Goal: Task Accomplishment & Management: Use online tool/utility

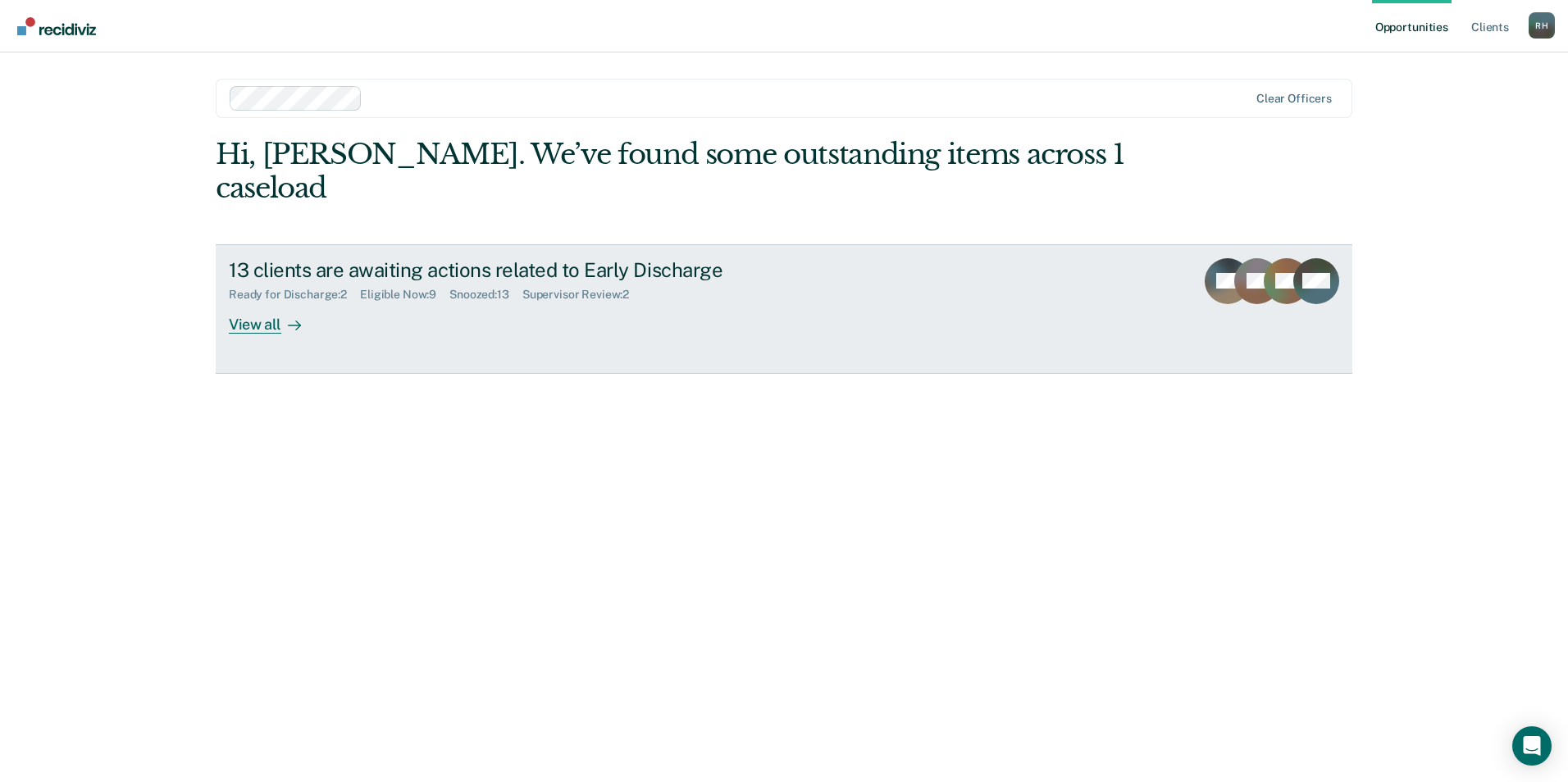
click at [250, 302] on div "View all" at bounding box center [275, 318] width 92 height 32
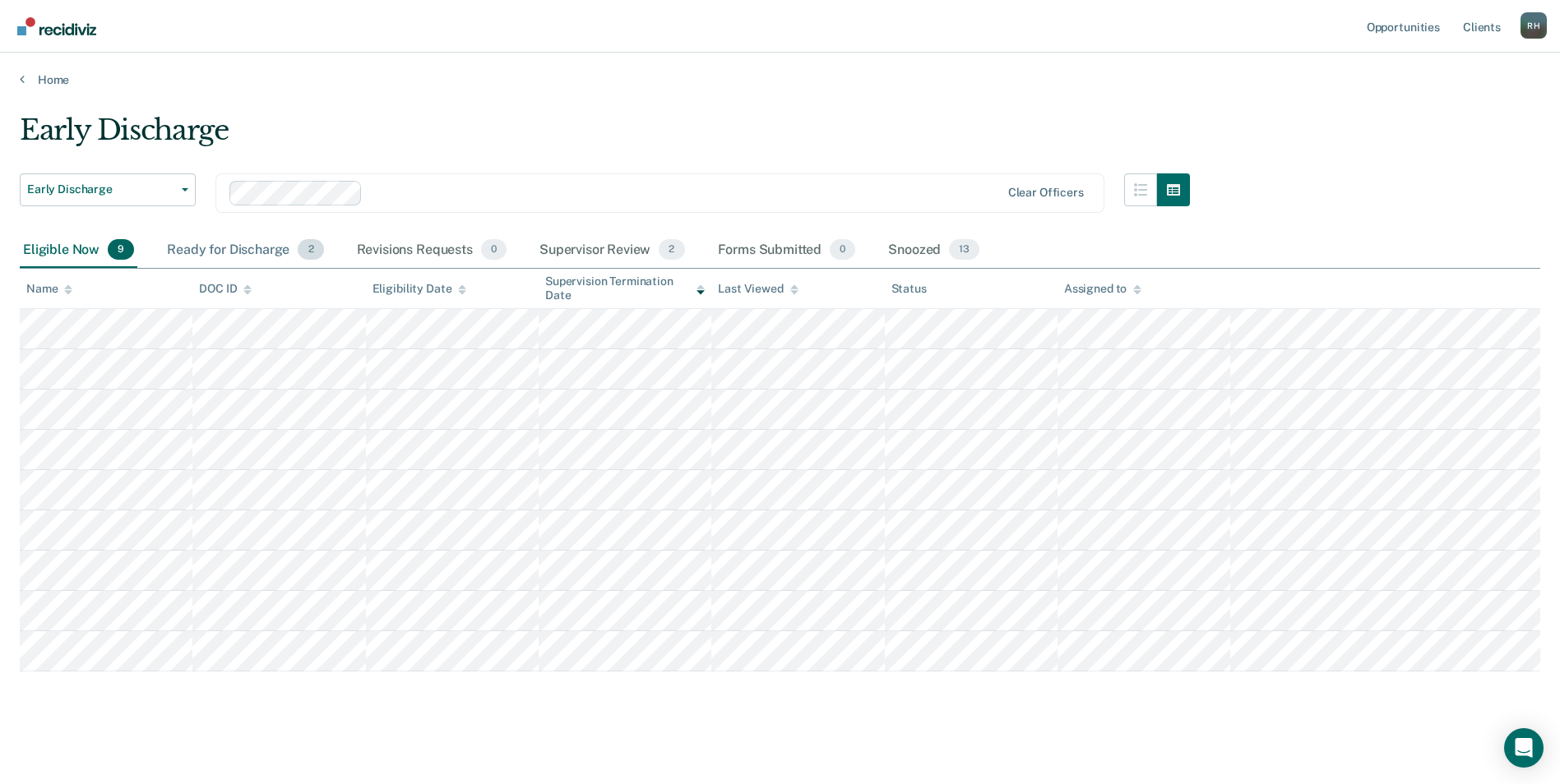
click at [250, 251] on div "Ready for Discharge 2" at bounding box center [245, 250] width 163 height 36
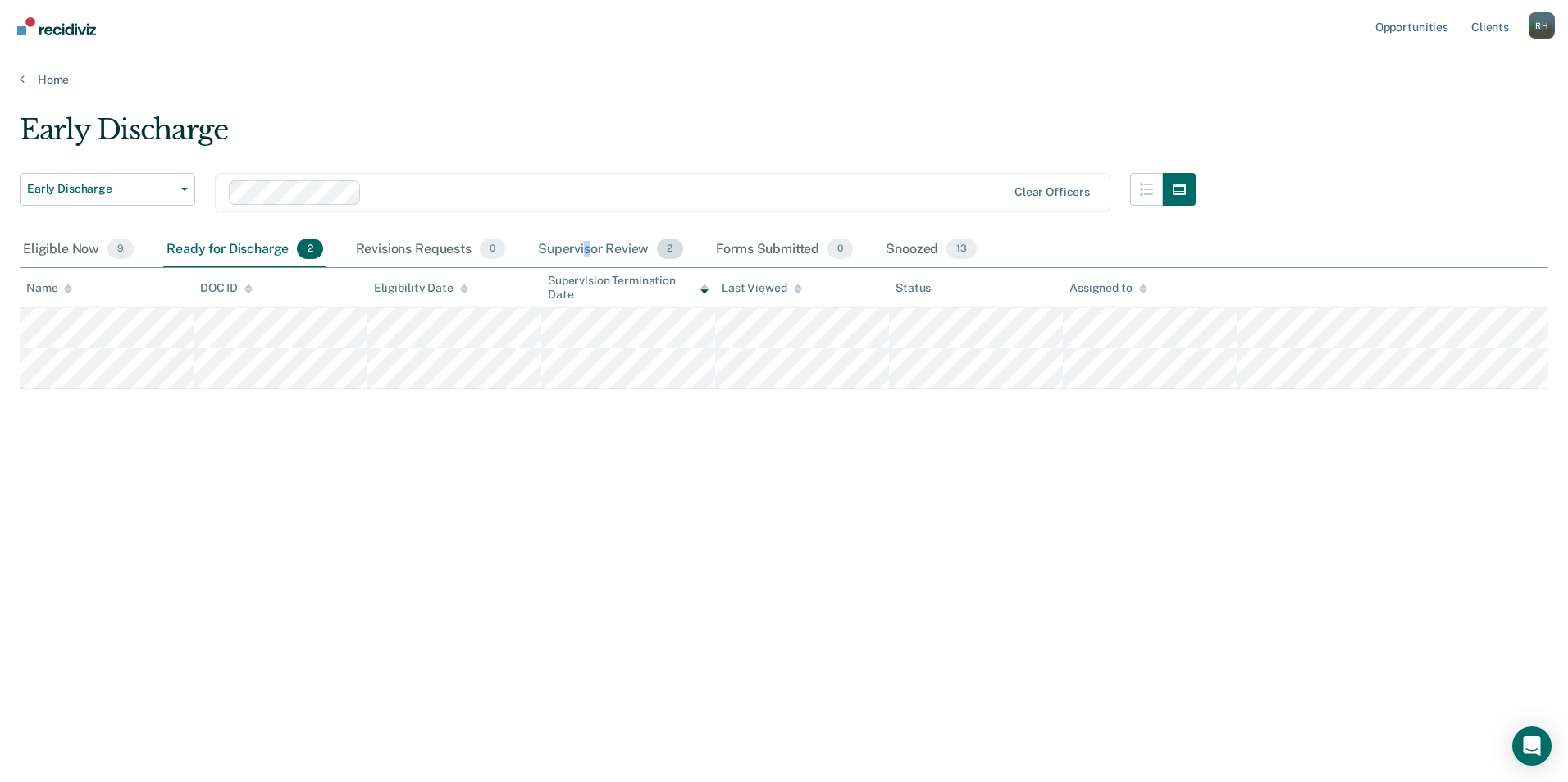
click at [587, 246] on div "Supervisor Review 2" at bounding box center [611, 250] width 152 height 36
click at [43, 250] on div "Eligible Now 9" at bounding box center [78, 250] width 118 height 36
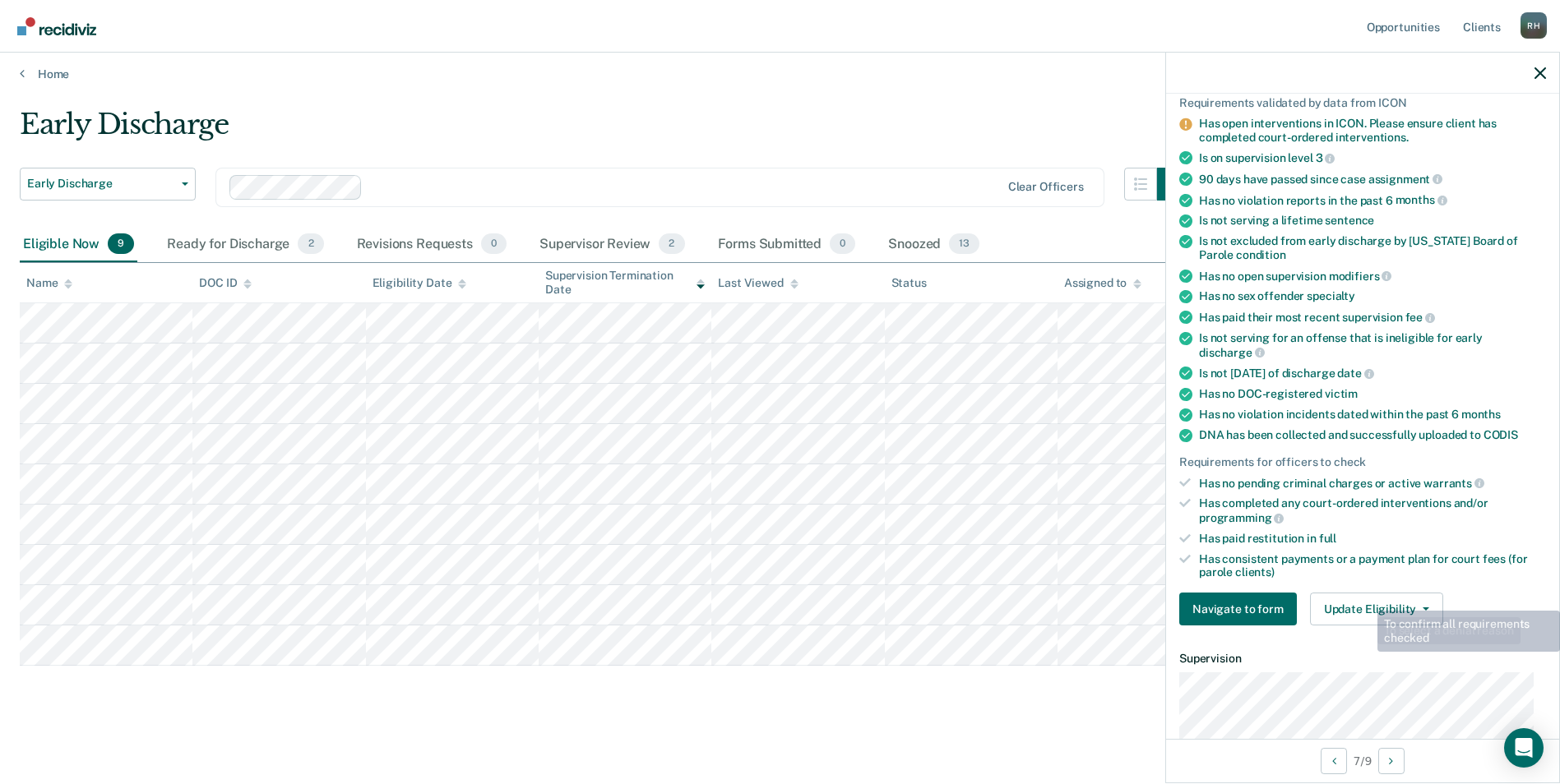
scroll to position [165, 0]
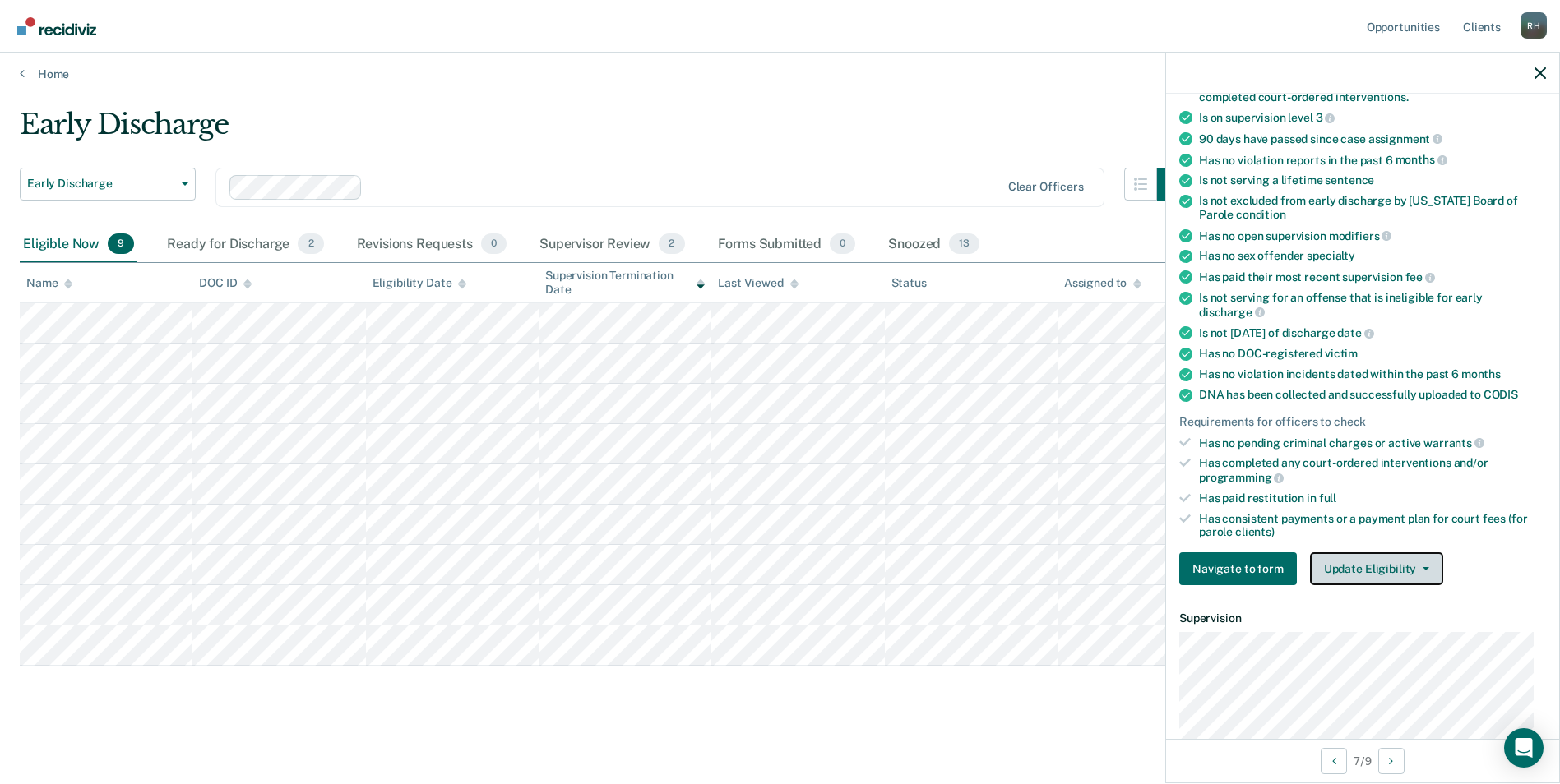
click at [1353, 563] on button "Update Eligibility" at bounding box center [1376, 568] width 133 height 33
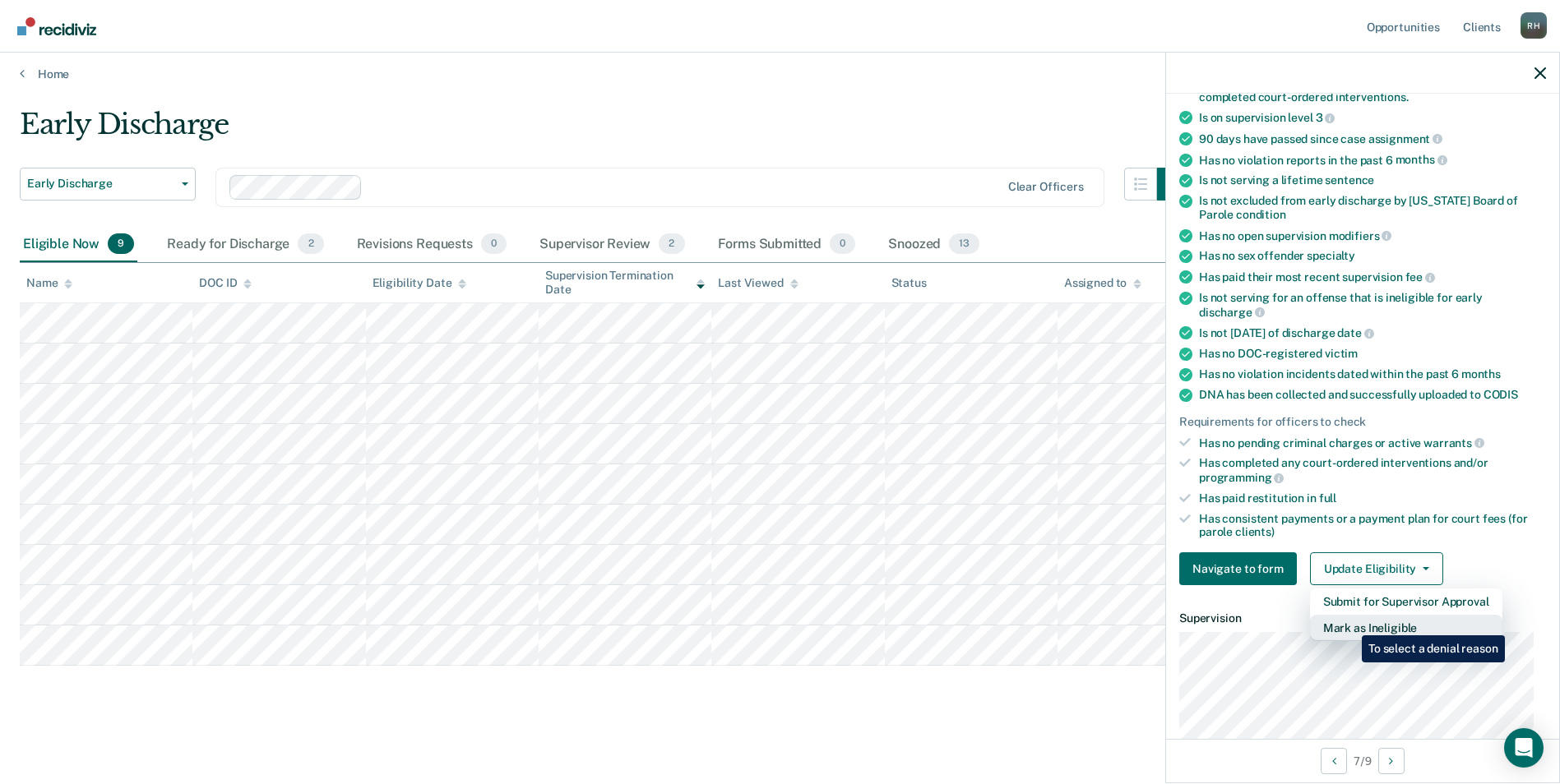
click at [1350, 624] on button "Mark as Ineligible" at bounding box center [1406, 628] width 192 height 26
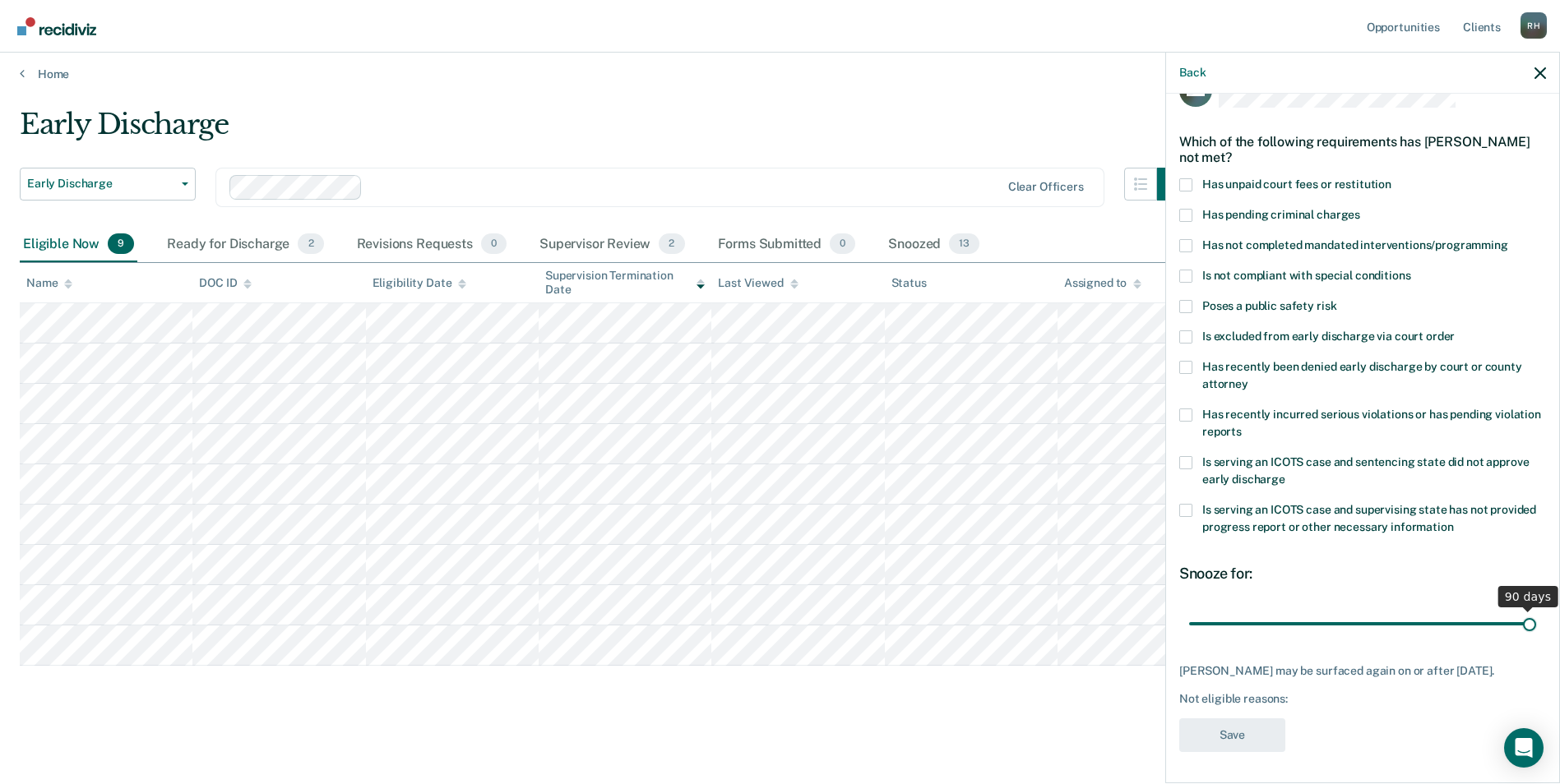
drag, startPoint x: 1300, startPoint y: 622, endPoint x: 1528, endPoint y: 623, distance: 228.0
type input "90"
click at [1528, 623] on input "range" at bounding box center [1362, 623] width 347 height 28
click at [1188, 304] on span at bounding box center [1186, 307] width 13 height 13
click at [1337, 300] on input "Poses a public safety risk" at bounding box center [1337, 300] width 0 height 0
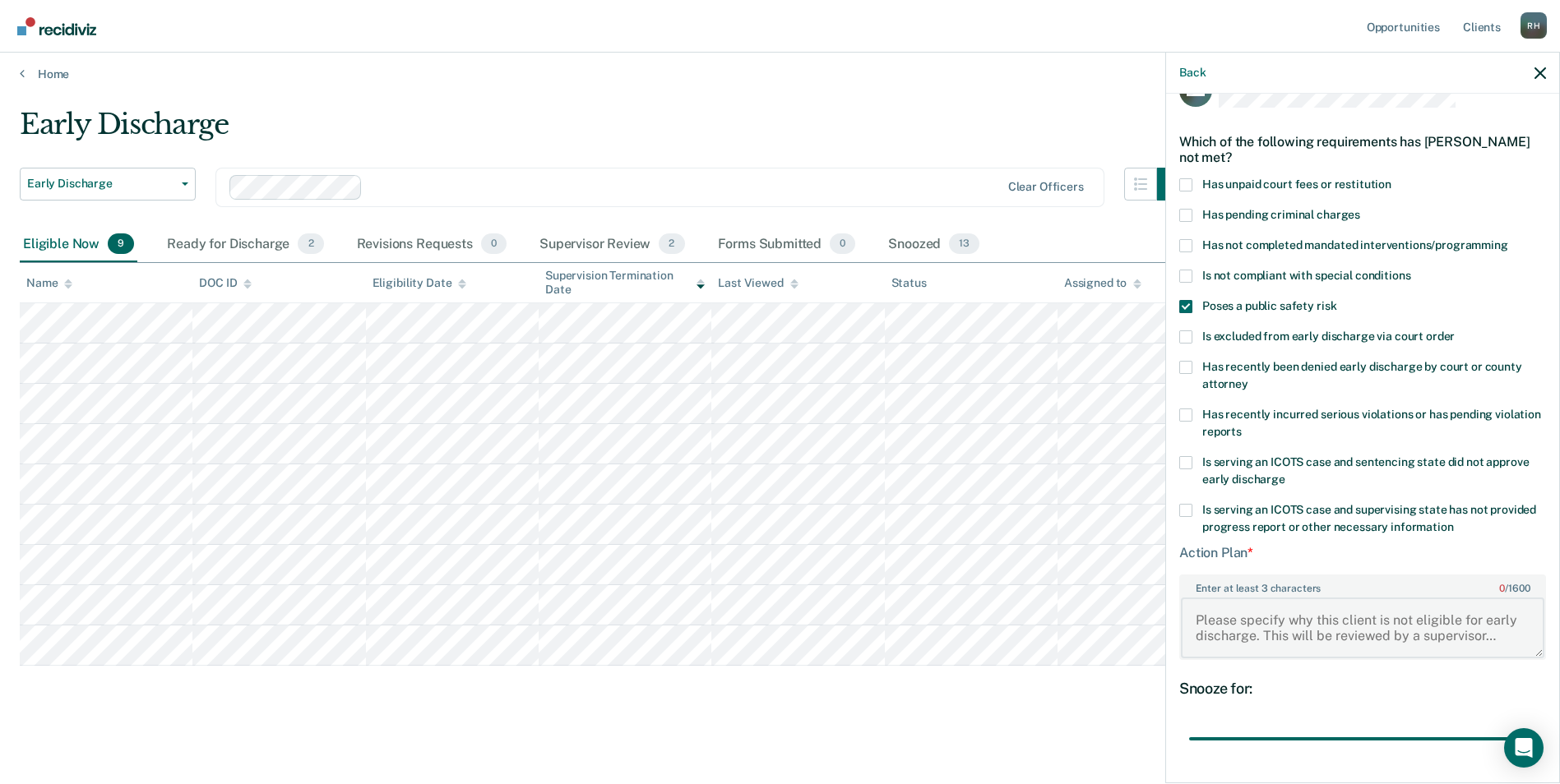
click at [1193, 621] on textarea "Enter at least 3 characters 0 / 1600" at bounding box center [1362, 628] width 363 height 61
type textarea "H"
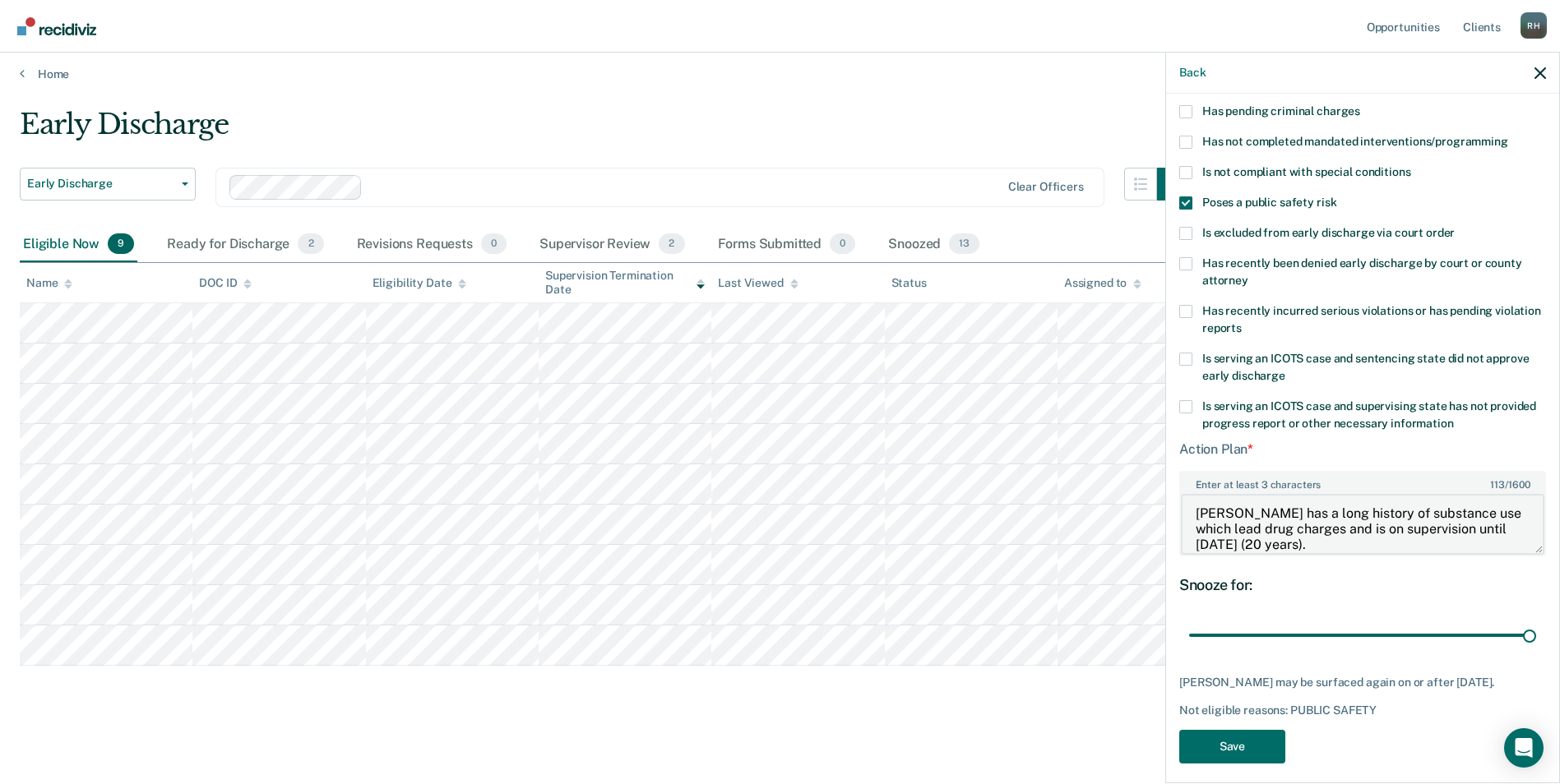
scroll to position [156, 0]
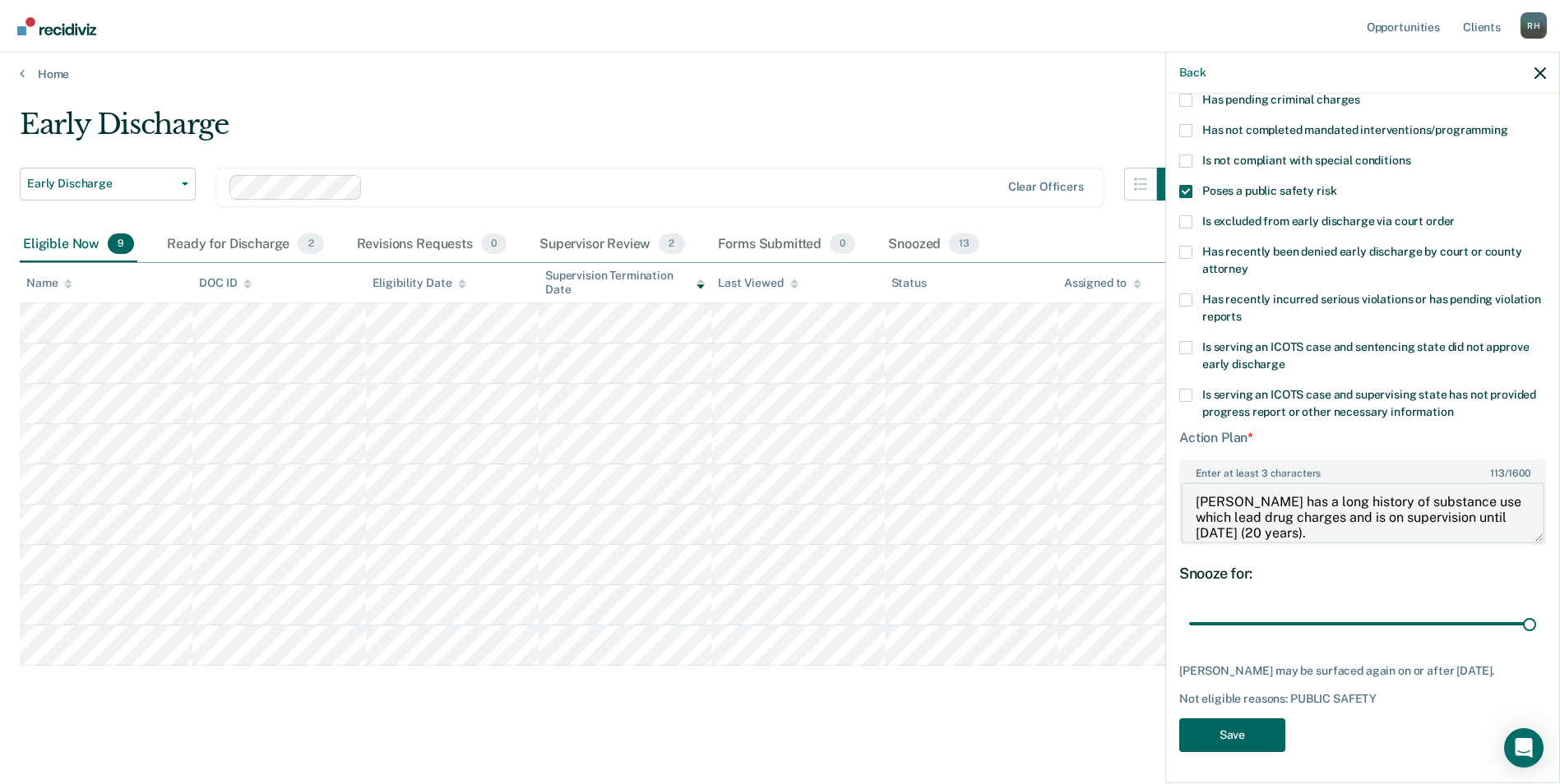
type textarea "[PERSON_NAME] has a long history of substance use which lead drug charges and i…"
click at [1239, 729] on button "Save" at bounding box center [1232, 735] width 106 height 33
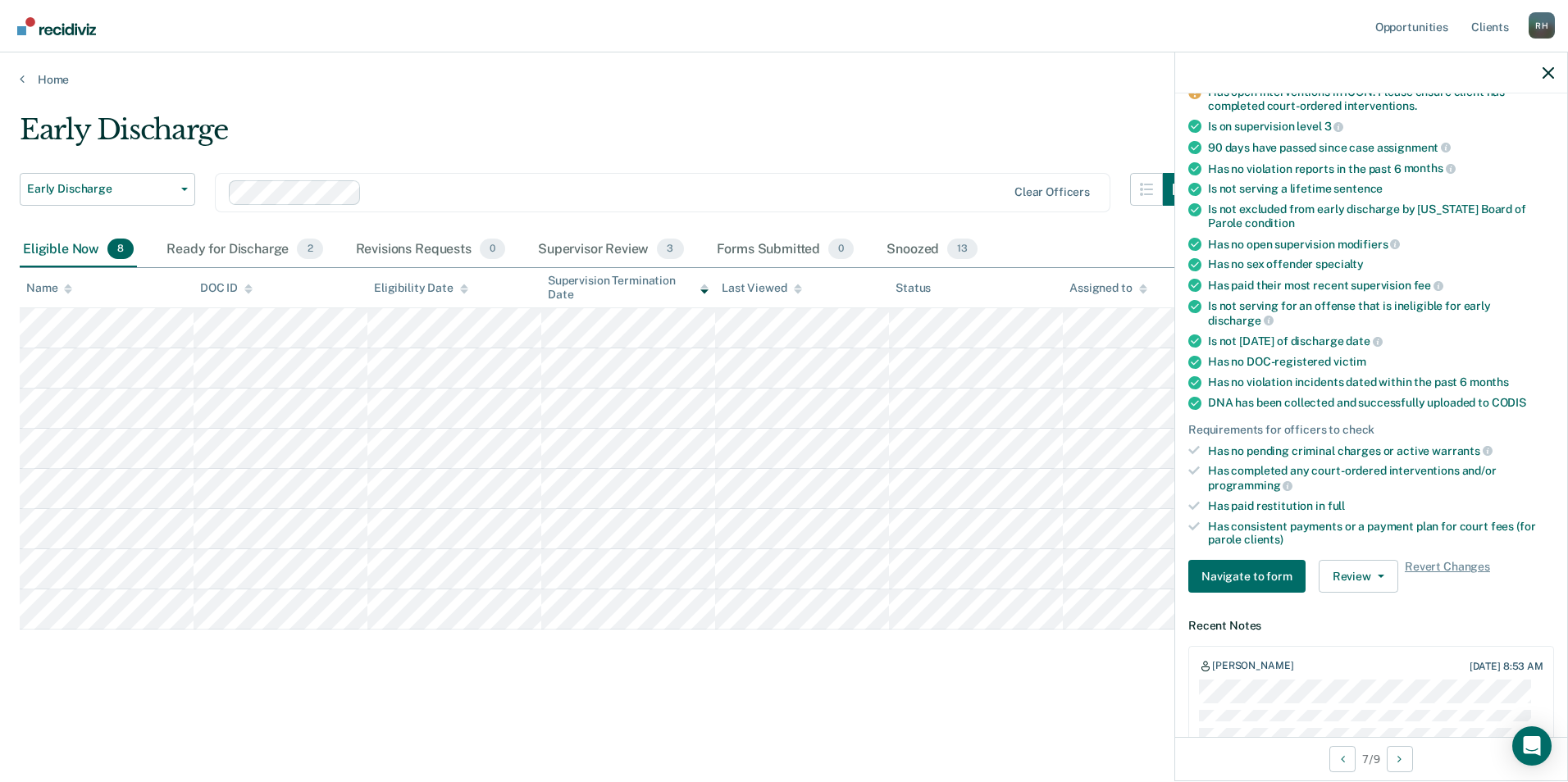
scroll to position [189, 0]
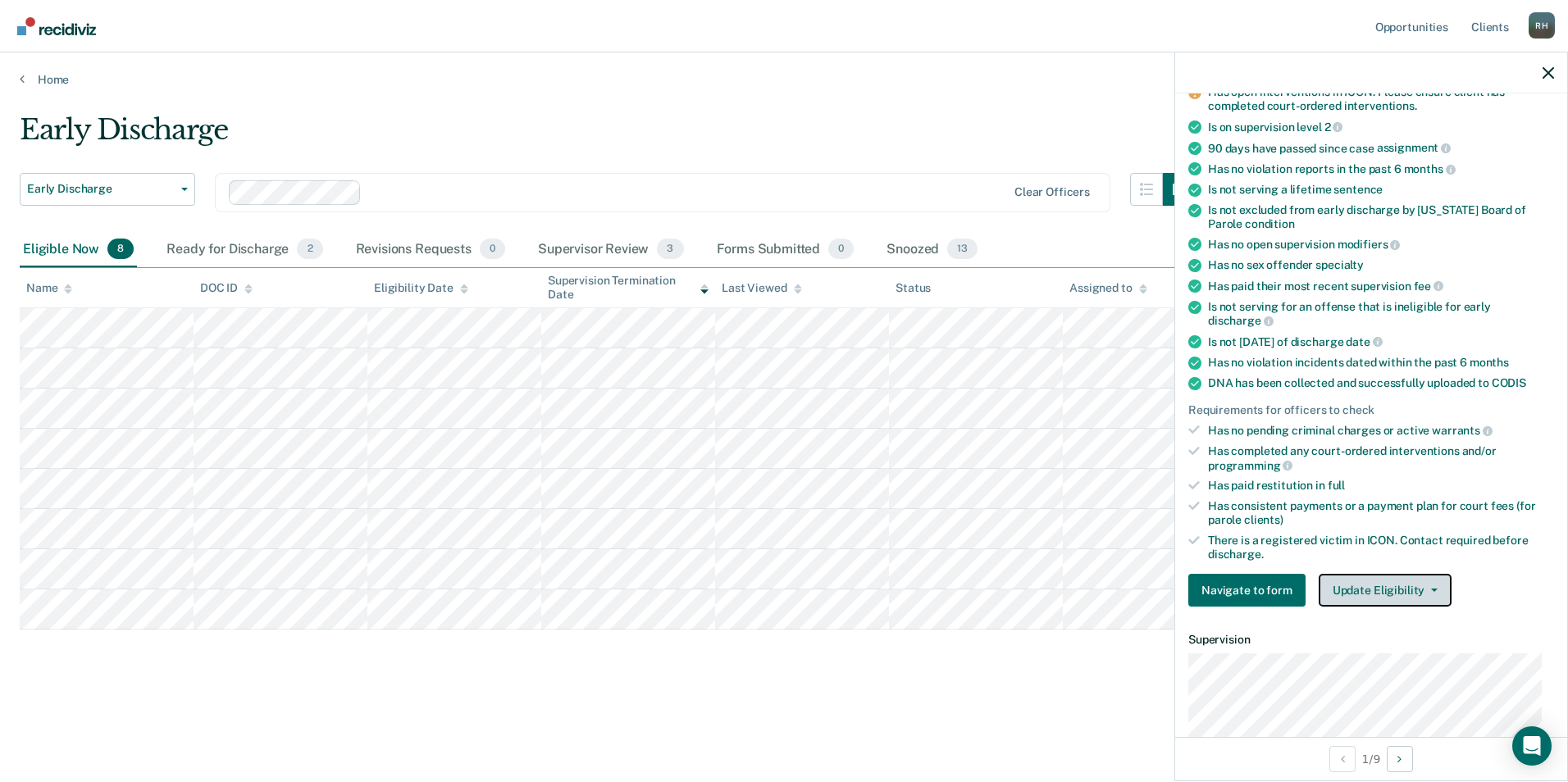
click at [1431, 590] on icon "button" at bounding box center [1434, 591] width 7 height 3
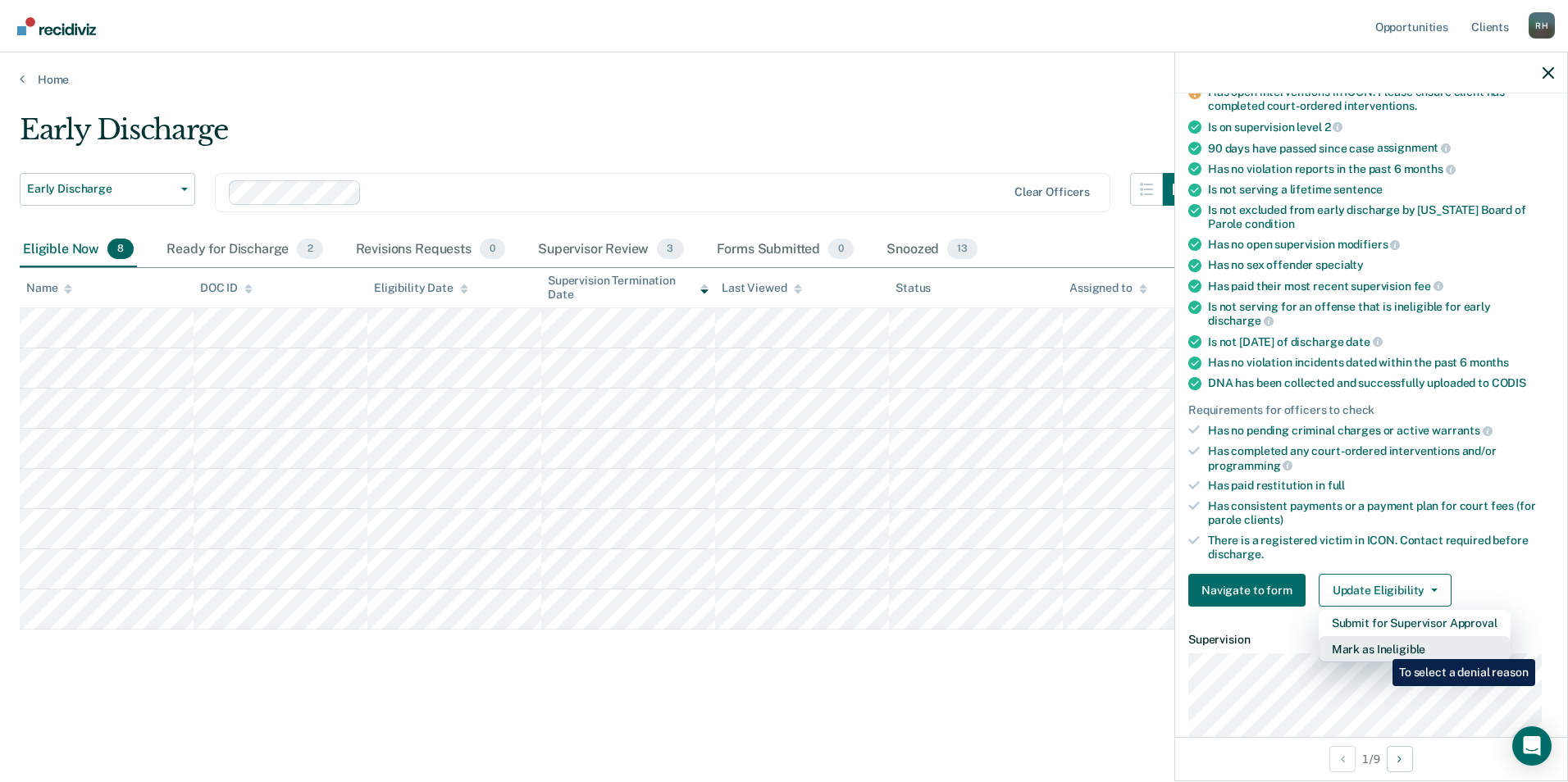
click at [1380, 647] on button "Mark as Ineligible" at bounding box center [1414, 649] width 192 height 26
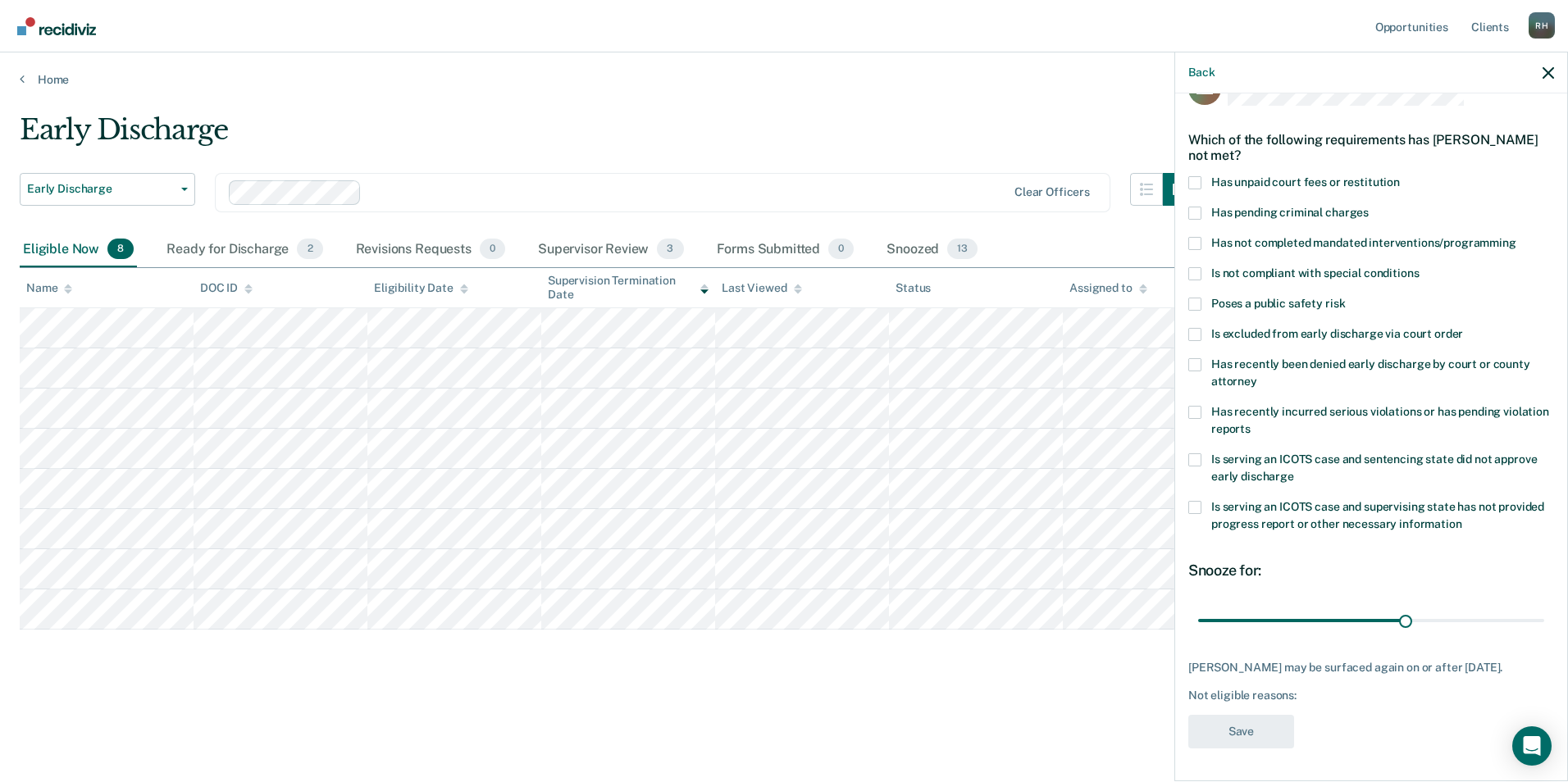
scroll to position [0, 0]
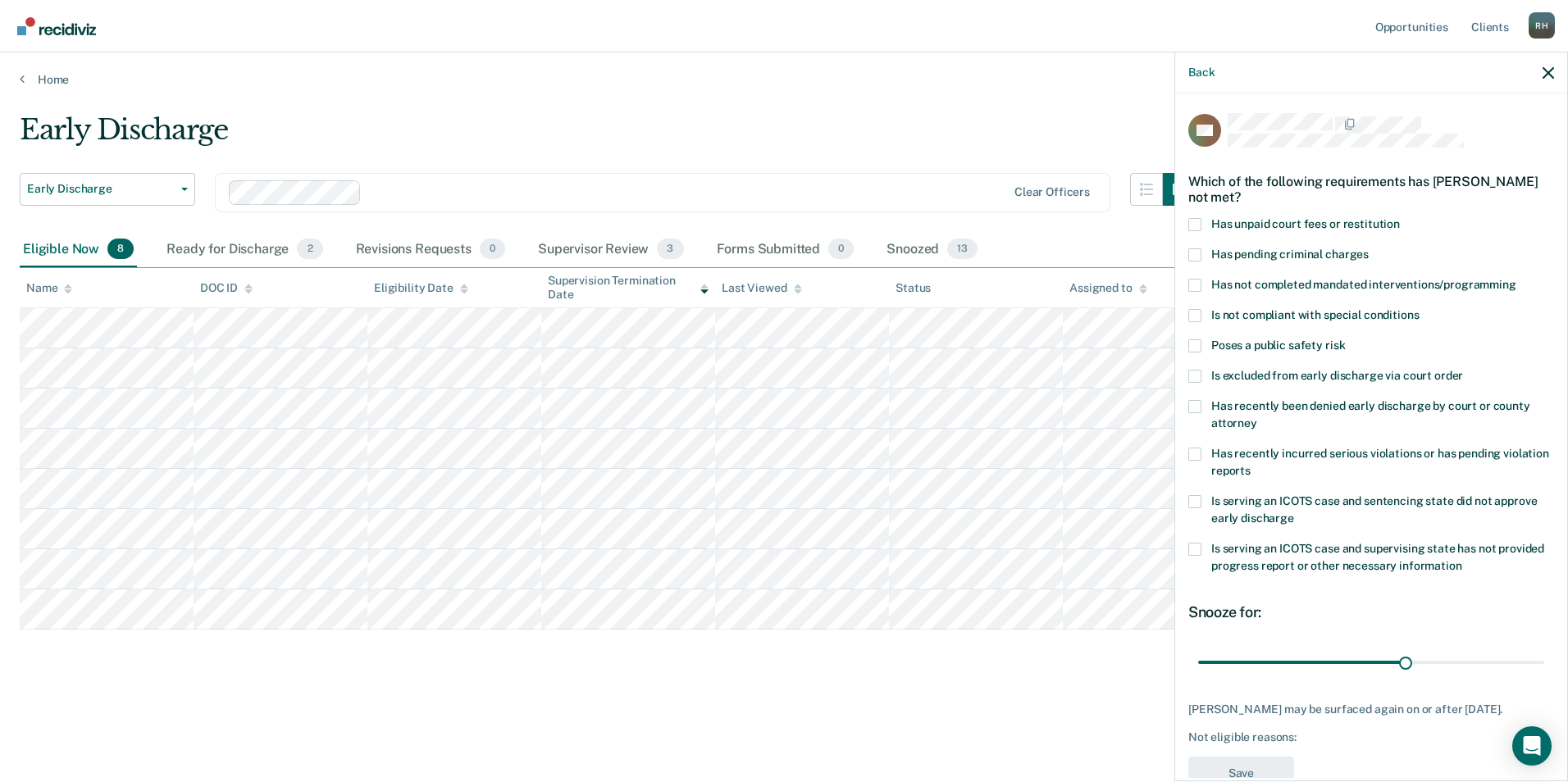
click at [1197, 342] on span at bounding box center [1195, 346] width 13 height 13
click at [1345, 340] on input "Poses a public safety risk" at bounding box center [1345, 340] width 0 height 0
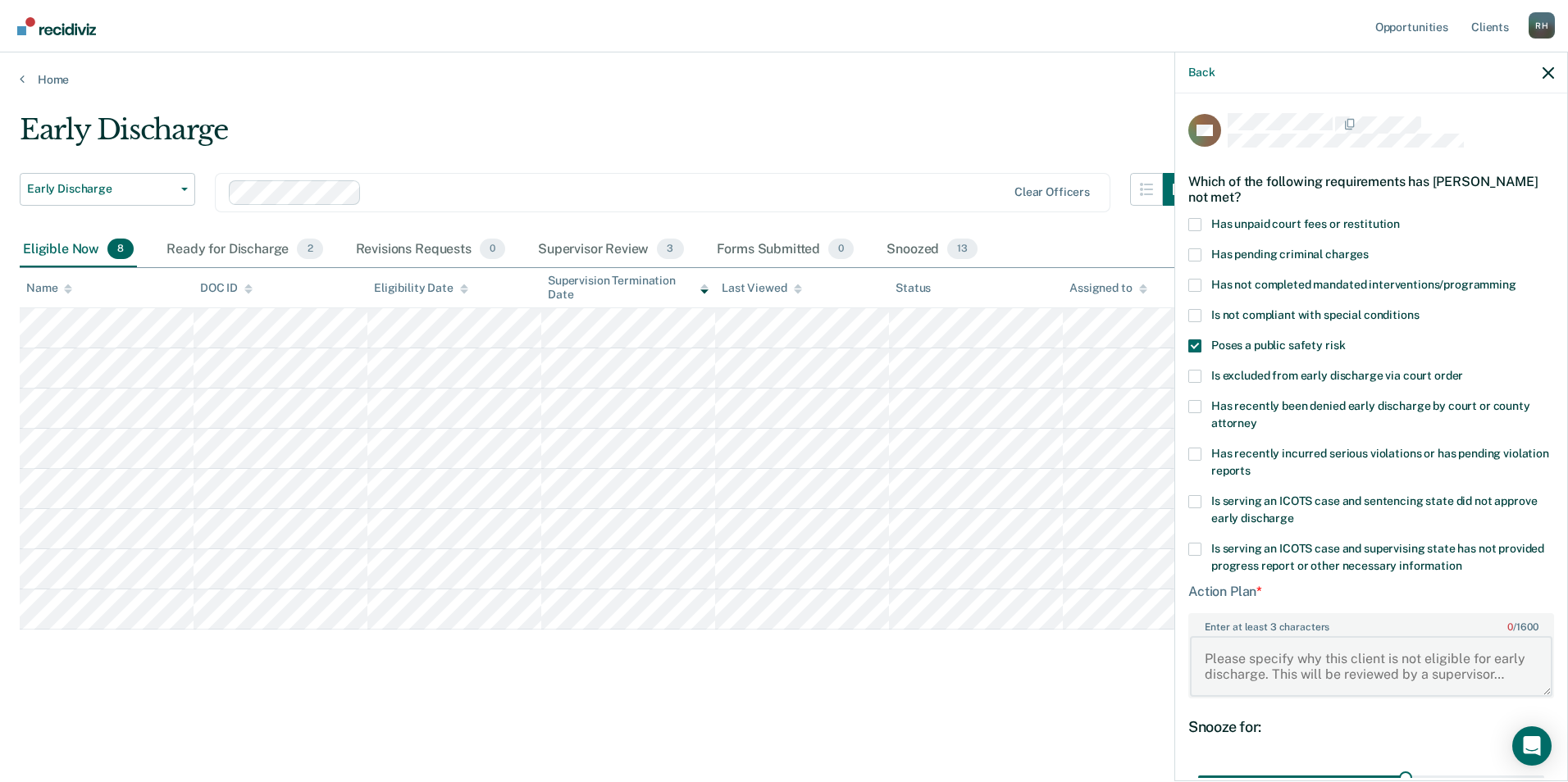
click at [1202, 654] on textarea "Enter at least 3 characters 0 / 1600" at bounding box center [1371, 667] width 362 height 61
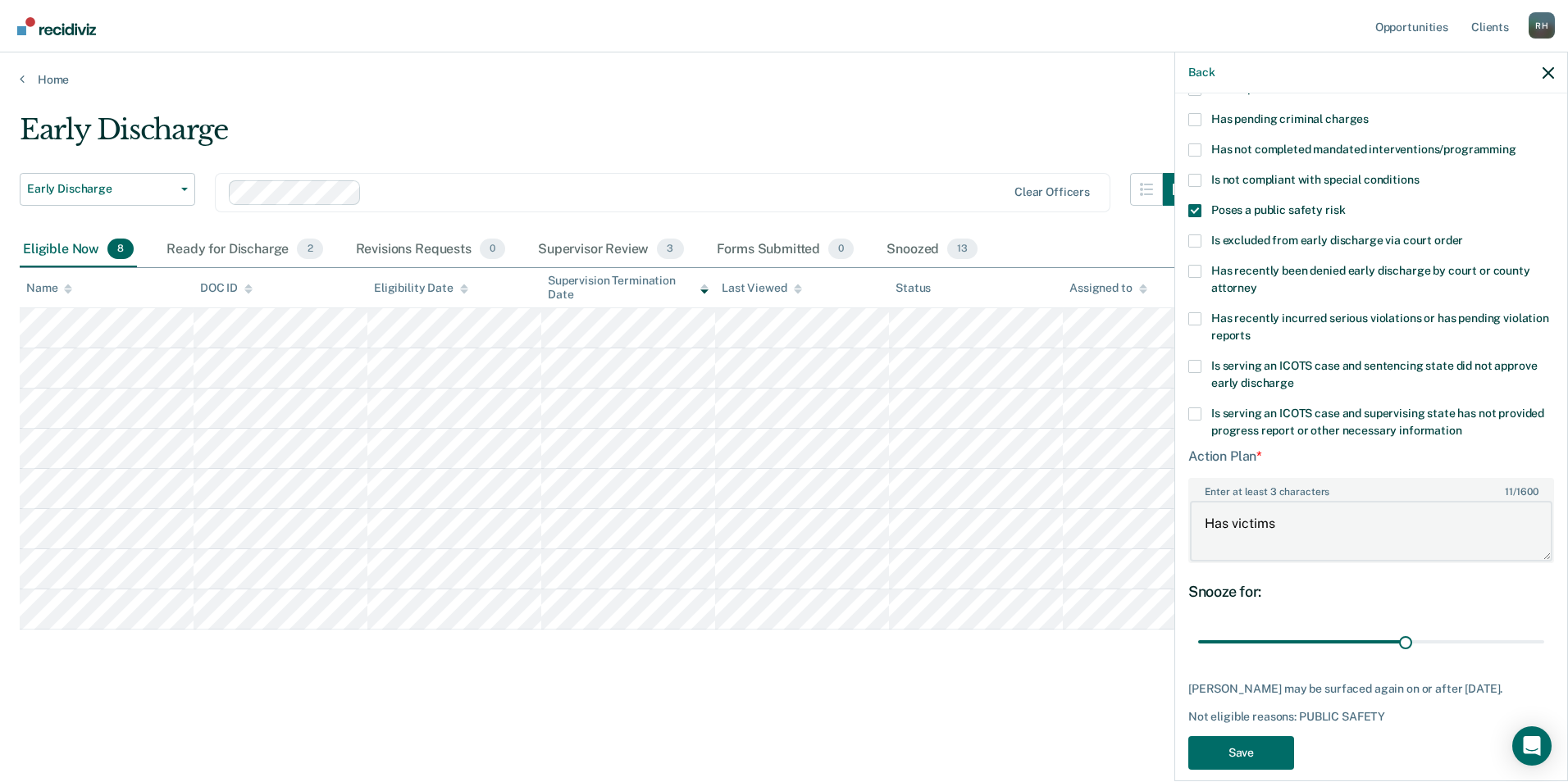
scroll to position [164, 0]
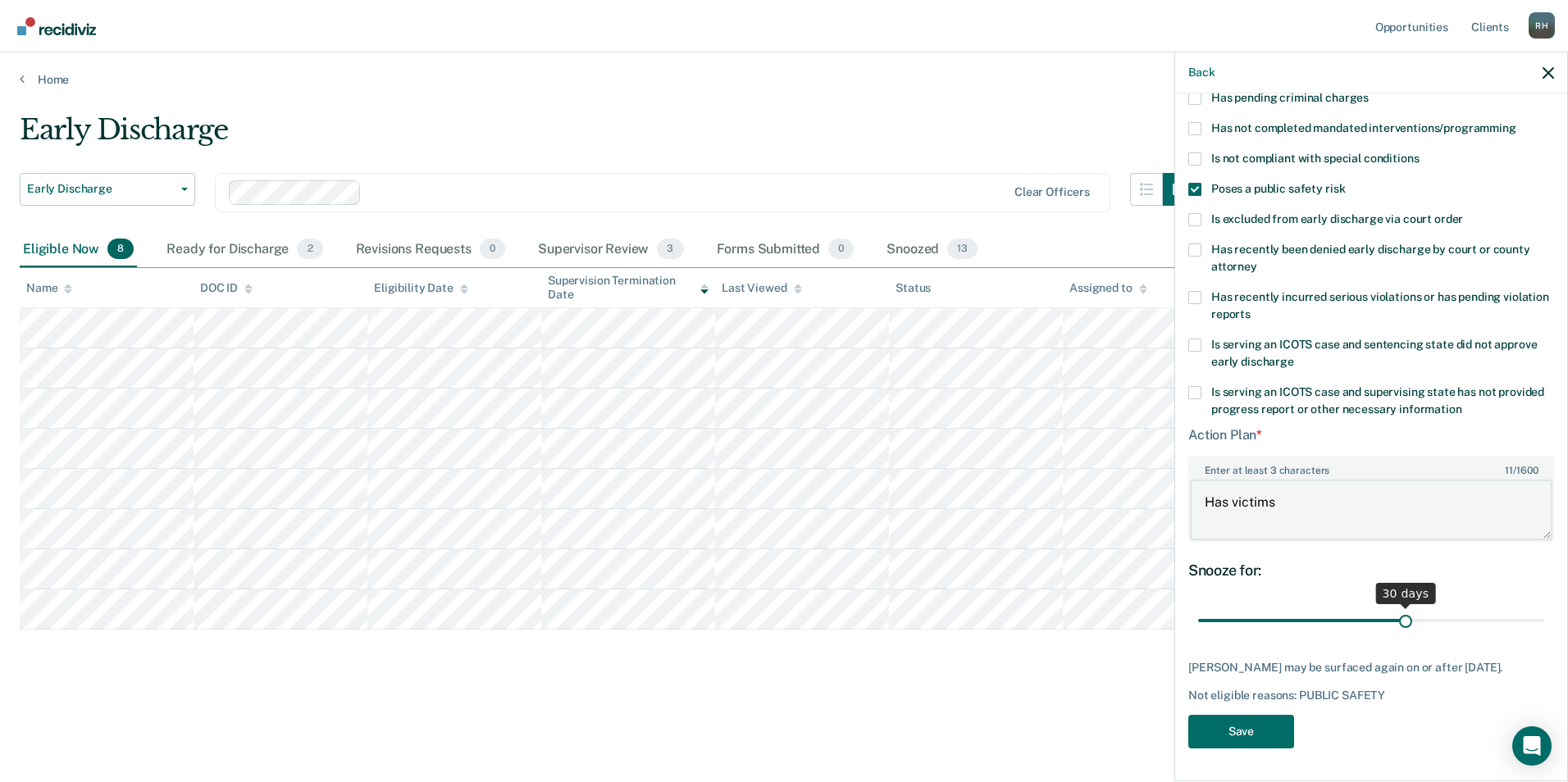
type textarea "Has victims"
drag, startPoint x: 1399, startPoint y: 612, endPoint x: 1555, endPoint y: 608, distance: 156.1
type input "49"
click at [1544, 608] on input "range" at bounding box center [1371, 620] width 346 height 28
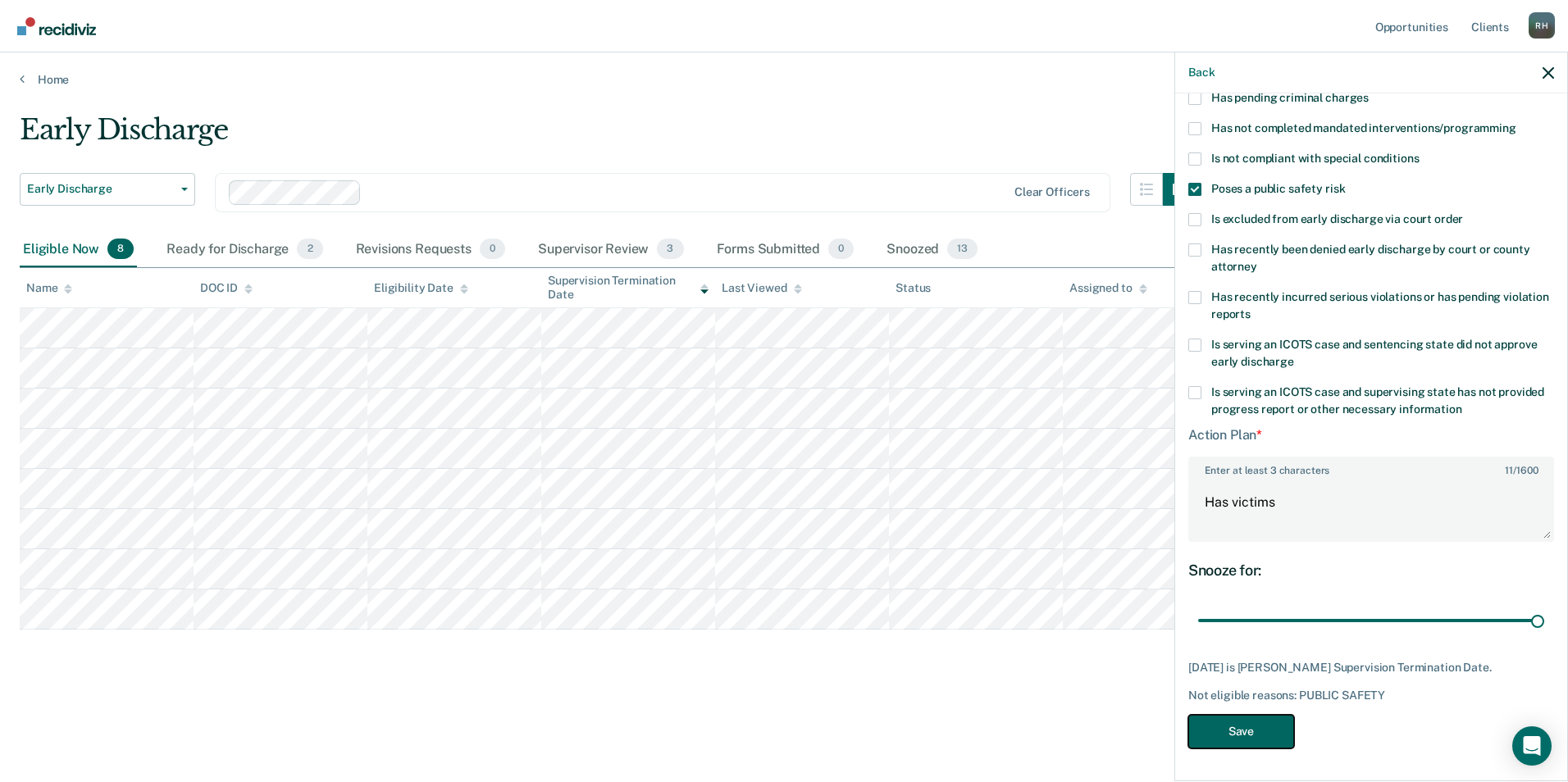
click at [1256, 725] on button "Save" at bounding box center [1241, 732] width 106 height 33
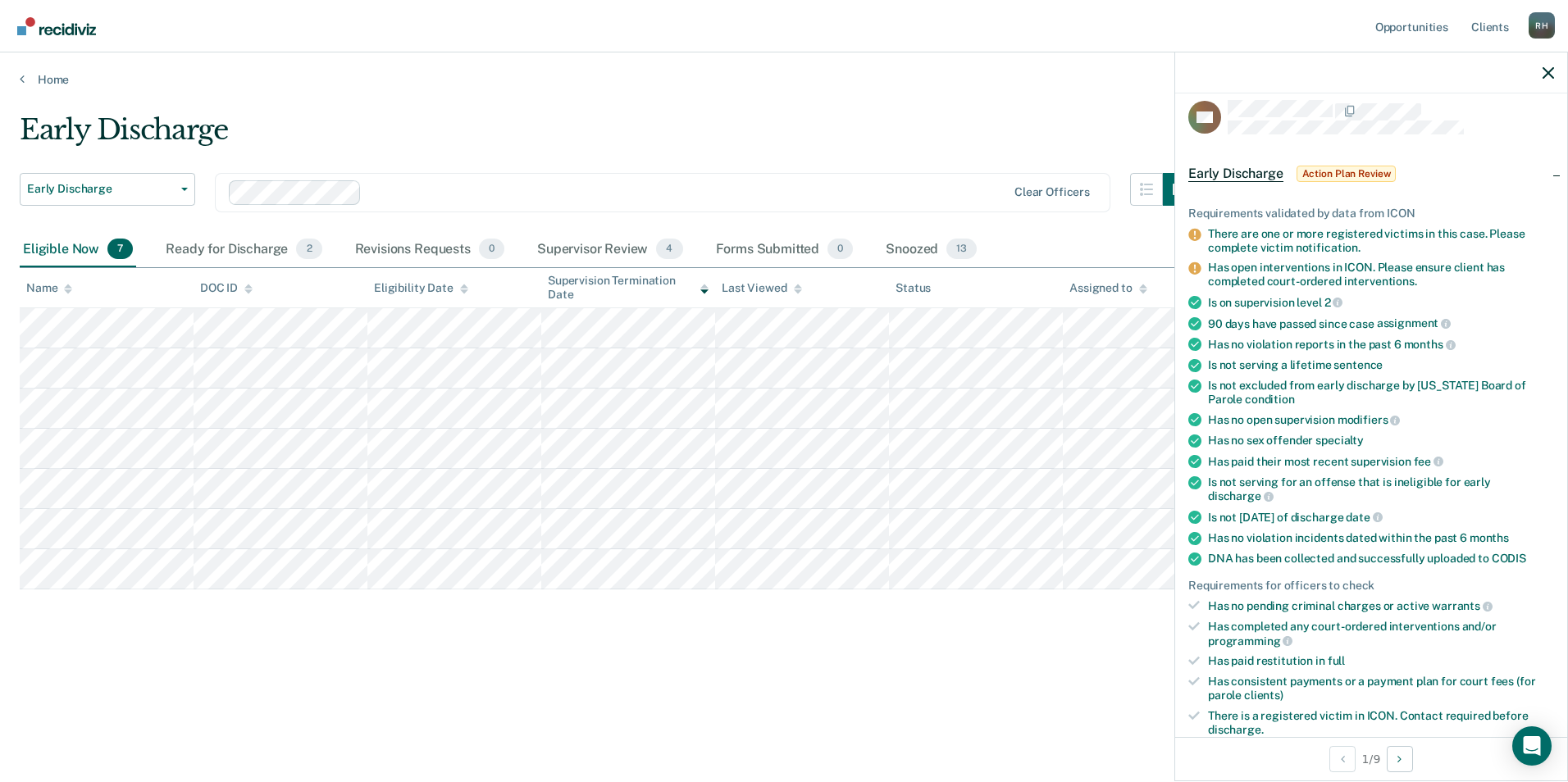
scroll to position [0, 0]
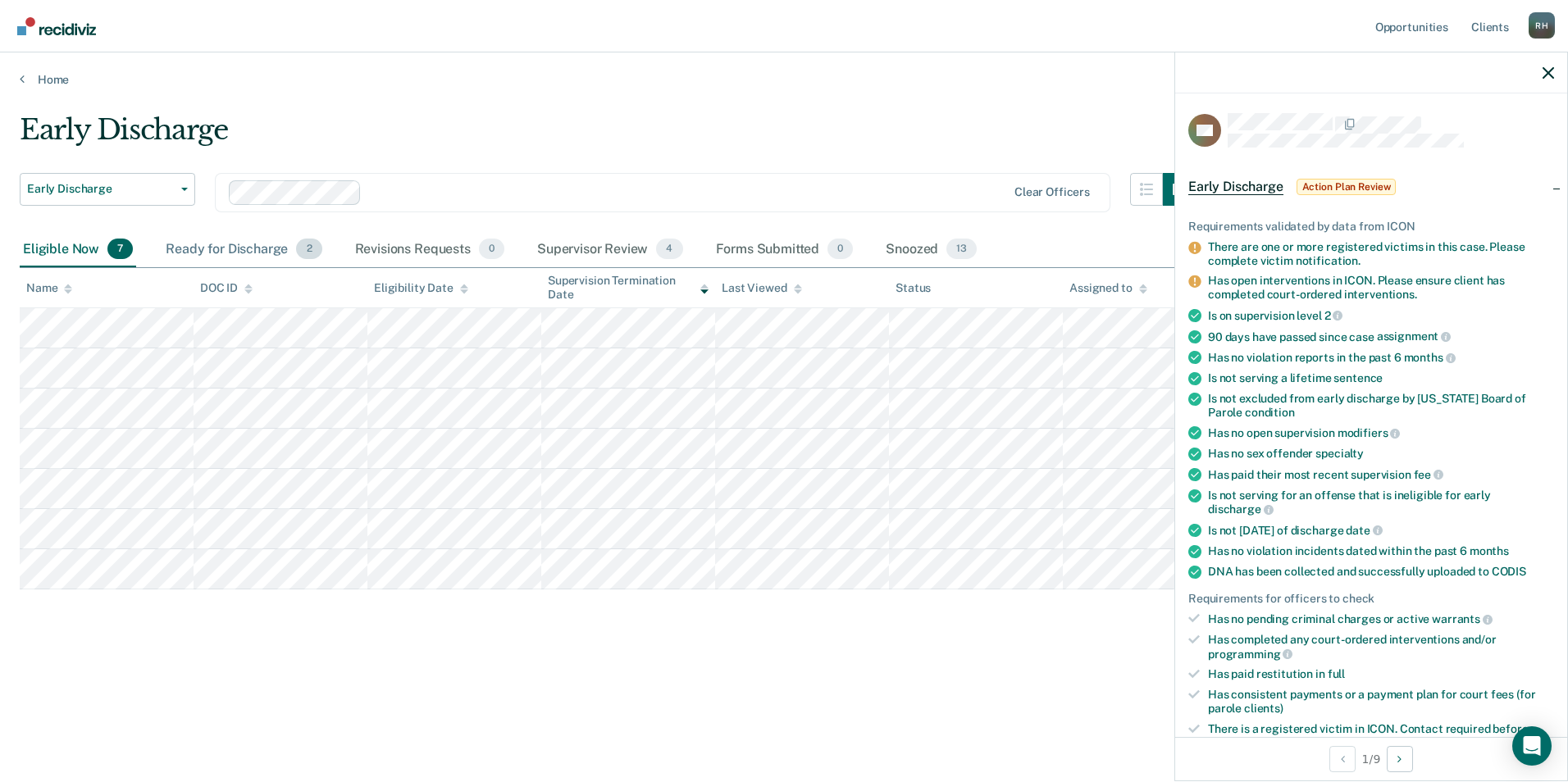
click at [250, 250] on div "Ready for Discharge 2" at bounding box center [244, 250] width 163 height 36
